Goal: Complete application form

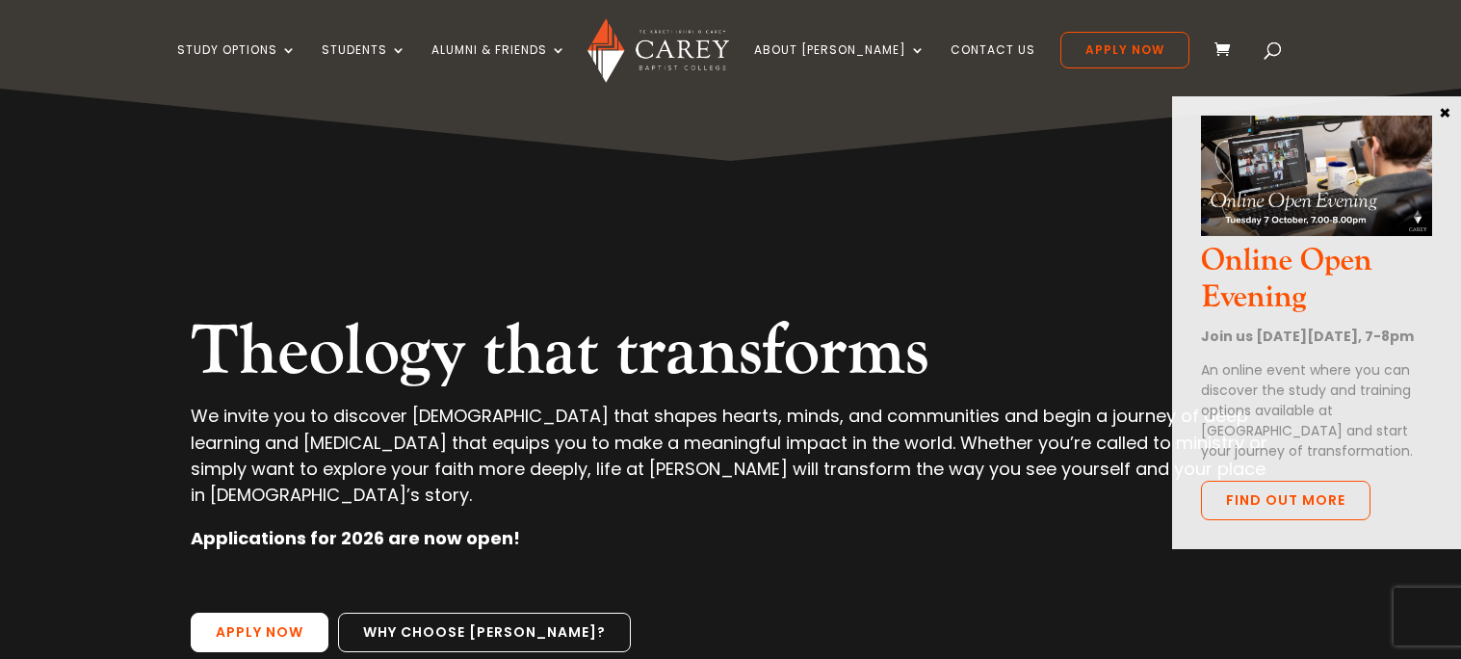
click at [307, 613] on link "Apply Now" at bounding box center [260, 632] width 138 height 40
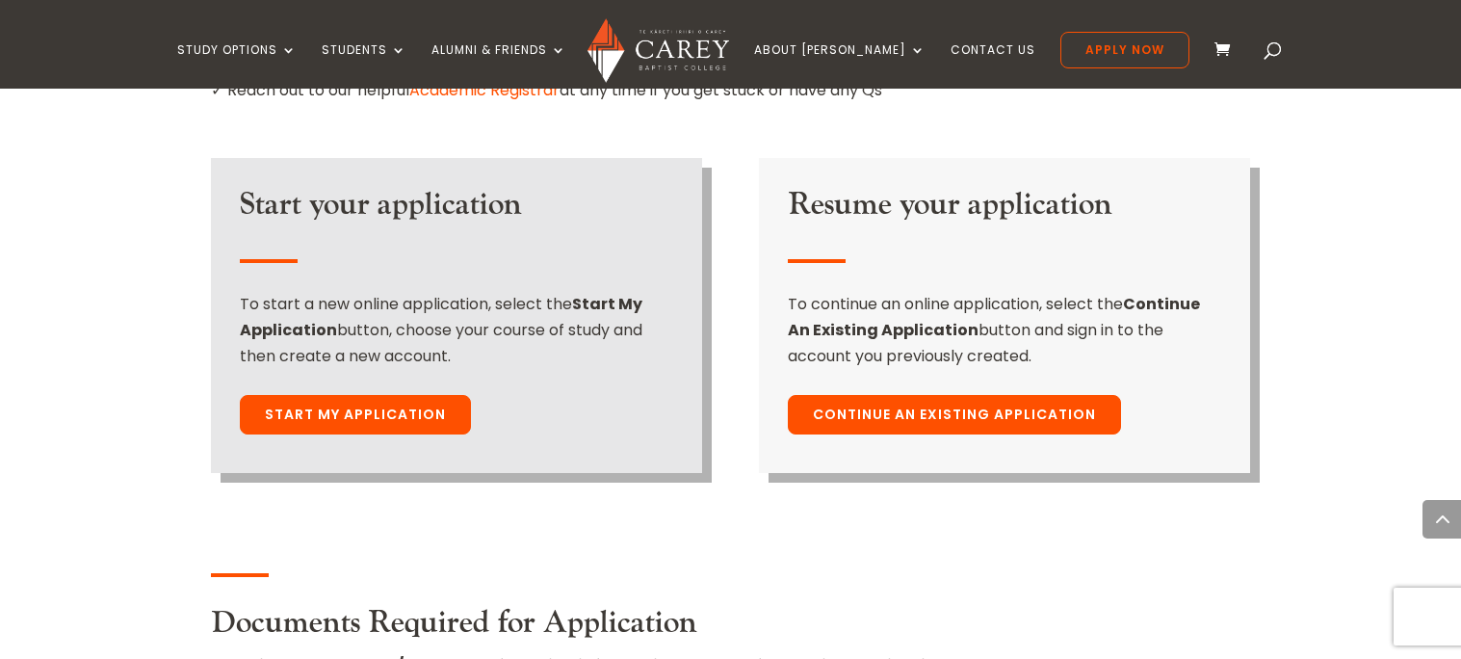
scroll to position [1462, 0]
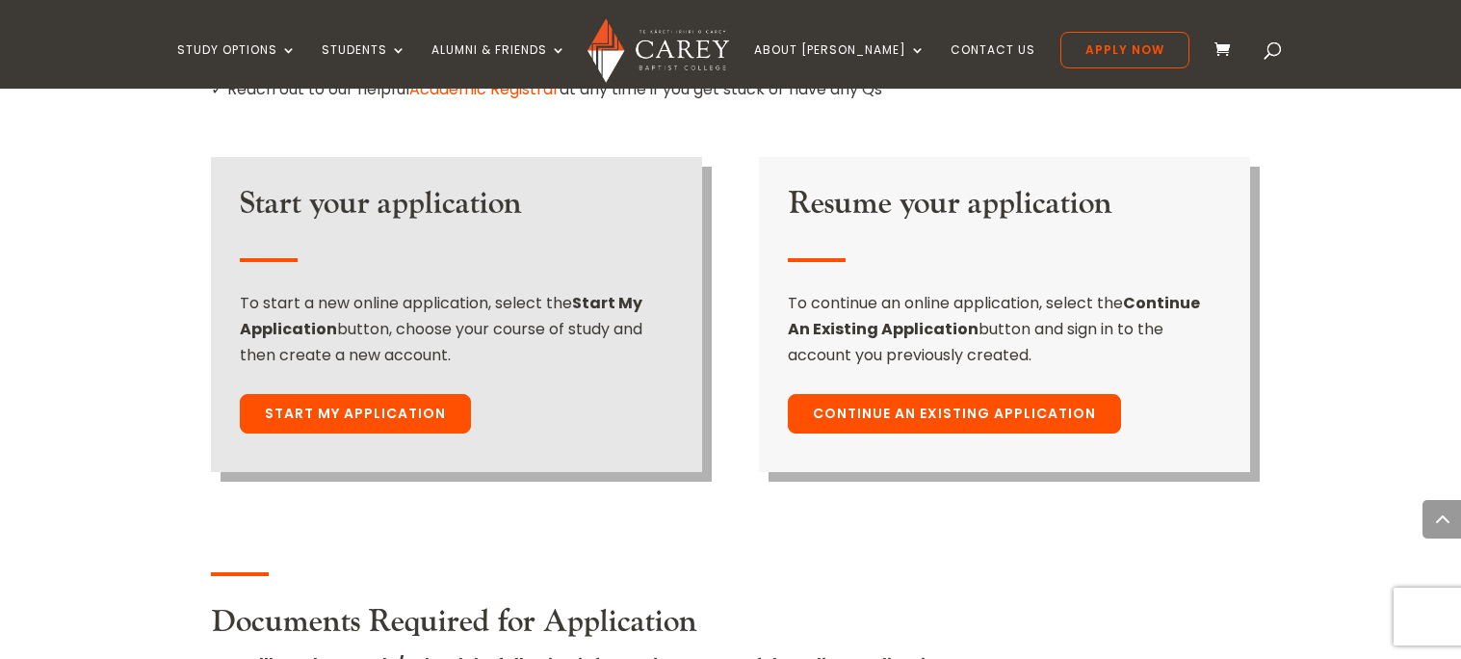
click at [926, 394] on link "Continue An Existing Application" at bounding box center [954, 414] width 333 height 40
